Goal: Find specific page/section

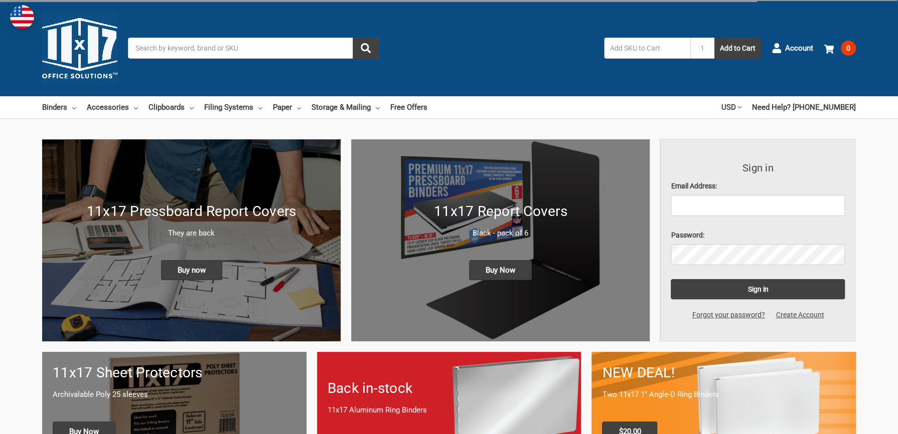
click at [175, 47] on input "Search" at bounding box center [253, 48] width 251 height 21
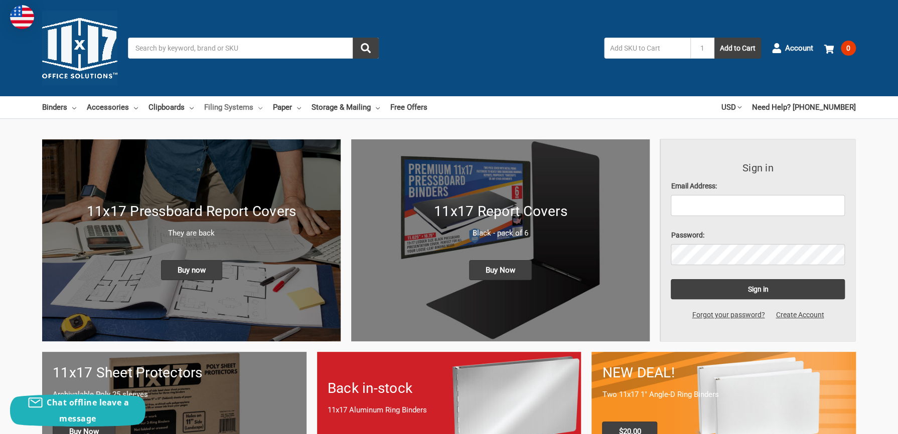
click at [235, 106] on link "Filing Systems" at bounding box center [233, 107] width 58 height 22
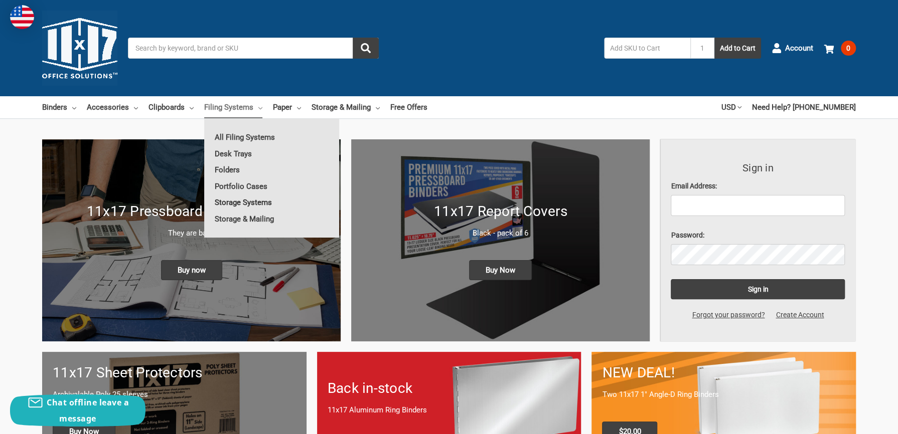
click at [244, 202] on link "Storage Systems" at bounding box center [271, 203] width 135 height 16
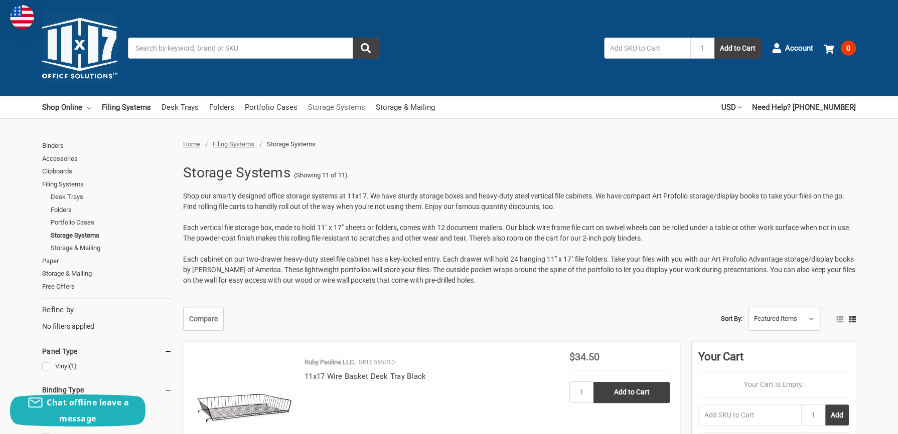
click at [356, 109] on link "Storage Systems" at bounding box center [336, 107] width 57 height 22
